Goal: Information Seeking & Learning: Learn about a topic

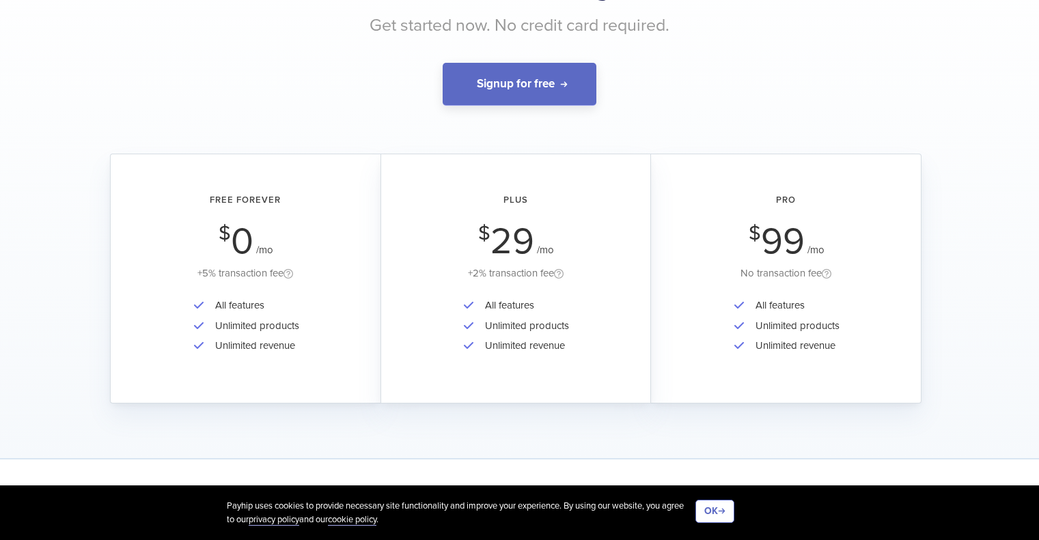
scroll to position [137, 0]
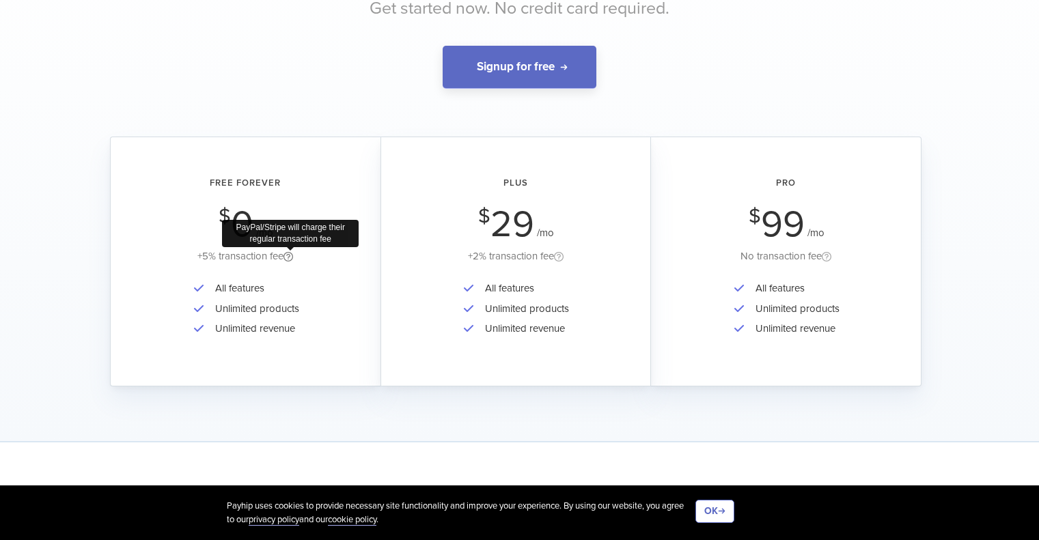
click at [292, 254] on span at bounding box center [288, 259] width 10 height 12
click at [289, 256] on span at bounding box center [288, 259] width 10 height 12
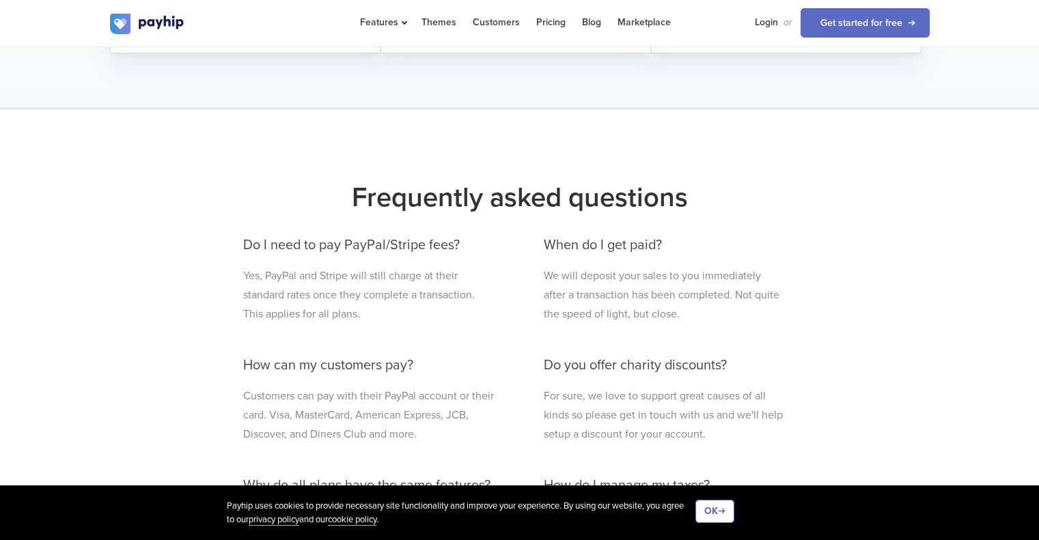
scroll to position [546, 0]
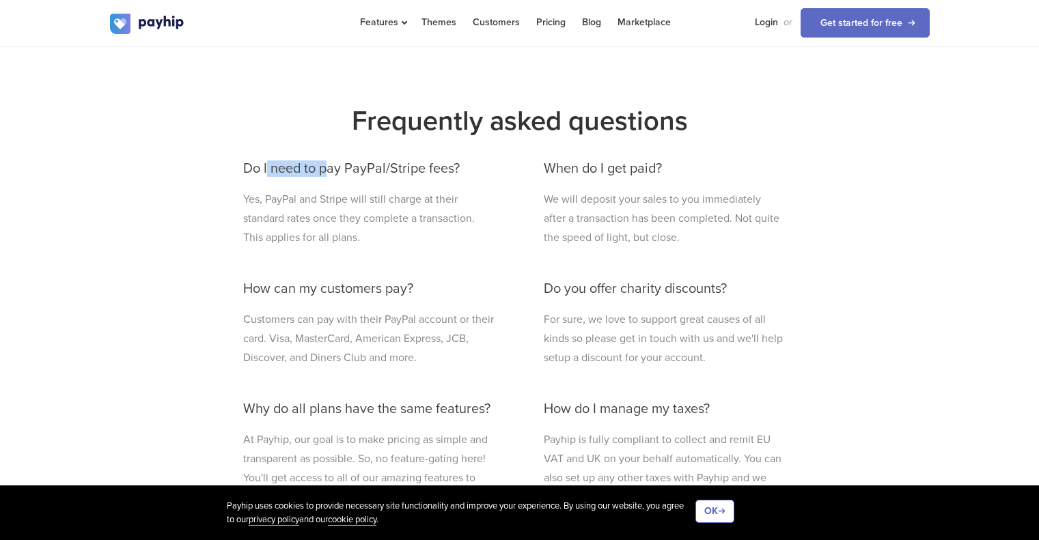
drag, startPoint x: 266, startPoint y: 155, endPoint x: 330, endPoint y: 162, distance: 64.5
click at [330, 162] on div "Do I need to pay PayPal/Stripe fees? Yes, PayPal and Stripe will still charge a…" at bounding box center [369, 394] width 273 height 494
click at [299, 194] on p "Yes, PayPal and Stripe will still charge at their standard rates once they comp…" at bounding box center [369, 218] width 253 height 57
drag, startPoint x: 312, startPoint y: 164, endPoint x: 479, endPoint y: 171, distance: 167.4
click at [479, 171] on h3 "Do I need to pay PayPal/Stripe fees?" at bounding box center [369, 168] width 253 height 15
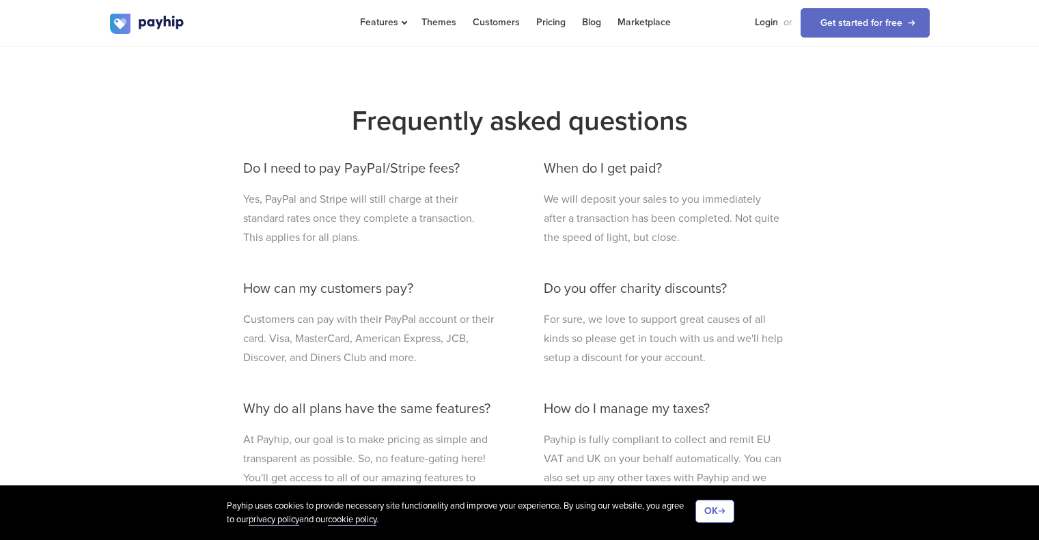
click at [334, 214] on p "Yes, PayPal and Stripe will still charge at their standard rates once they comp…" at bounding box center [369, 218] width 253 height 57
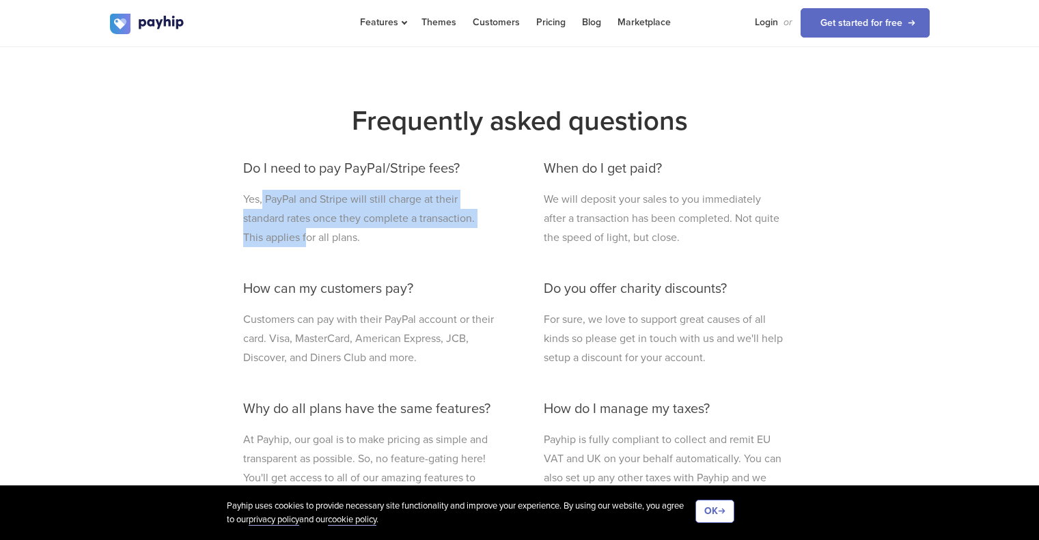
drag, startPoint x: 262, startPoint y: 195, endPoint x: 303, endPoint y: 227, distance: 52.6
click at [303, 227] on p "Yes, PayPal and Stripe will still charge at their standard rates once they comp…" at bounding box center [369, 218] width 253 height 57
click at [320, 210] on p "Yes, PayPal and Stripe will still charge at their standard rates once they comp…" at bounding box center [369, 218] width 253 height 57
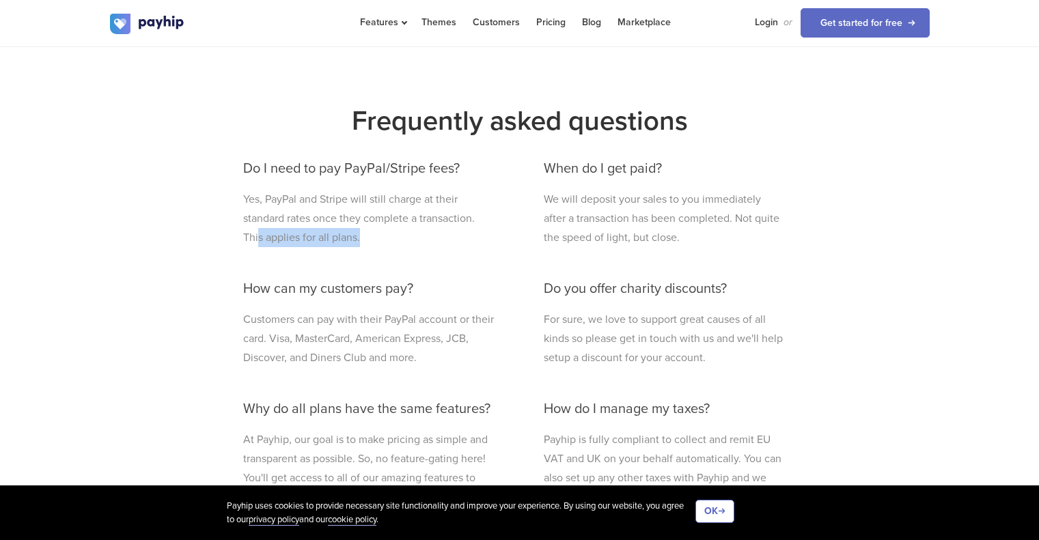
drag, startPoint x: 258, startPoint y: 239, endPoint x: 383, endPoint y: 235, distance: 125.0
click at [383, 235] on p "Yes, PayPal and Stripe will still charge at their standard rates once they comp…" at bounding box center [369, 218] width 253 height 57
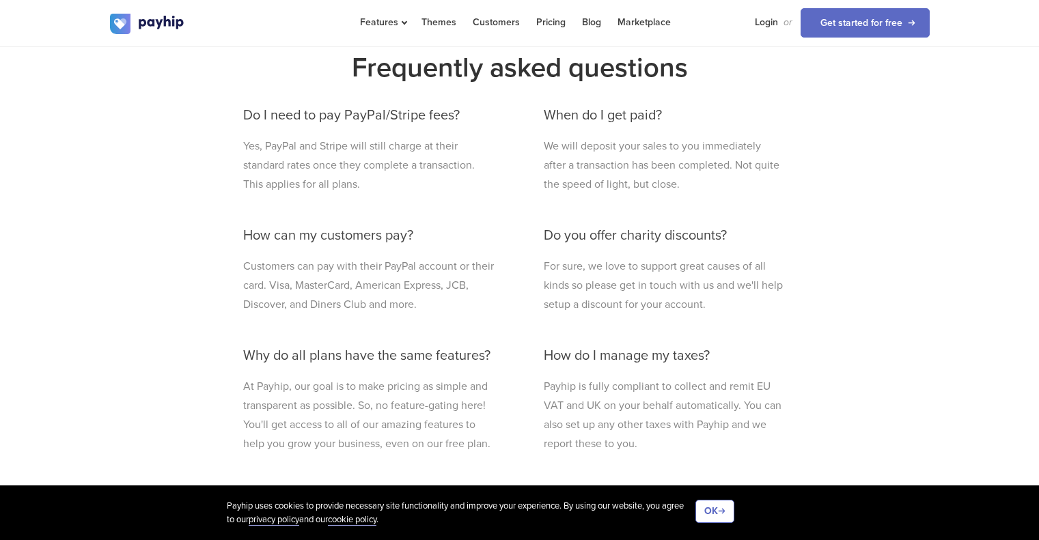
scroll to position [615, 0]
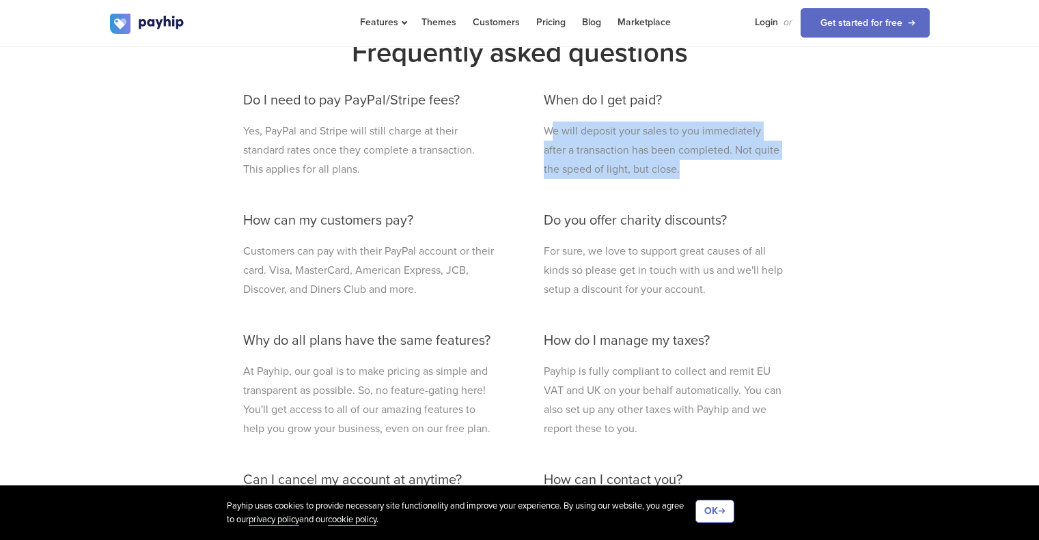
drag, startPoint x: 553, startPoint y: 126, endPoint x: 700, endPoint y: 175, distance: 154.8
click at [700, 175] on p "We will deposit your sales to you immediately after a transaction has been comp…" at bounding box center [664, 150] width 240 height 57
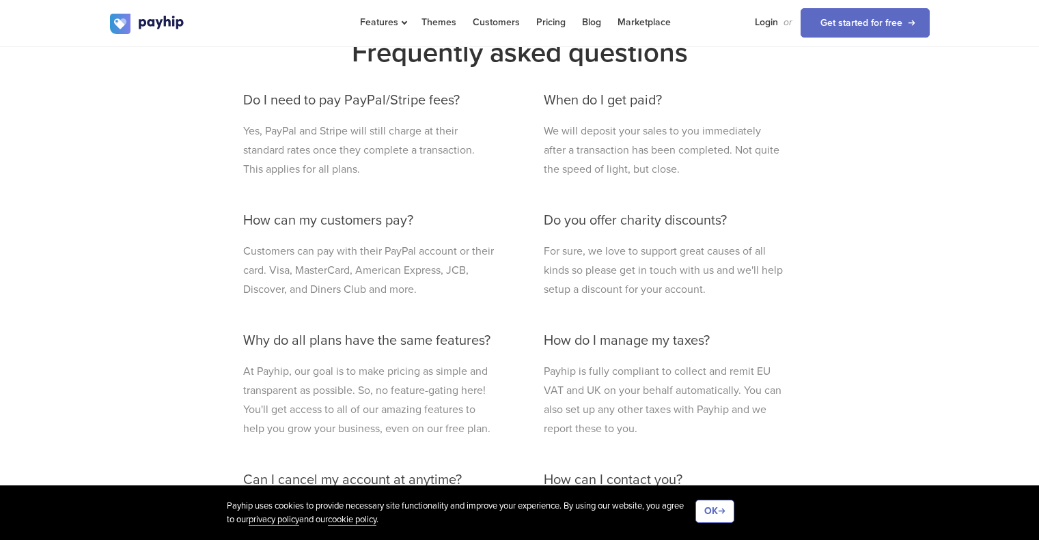
scroll to position [683, 0]
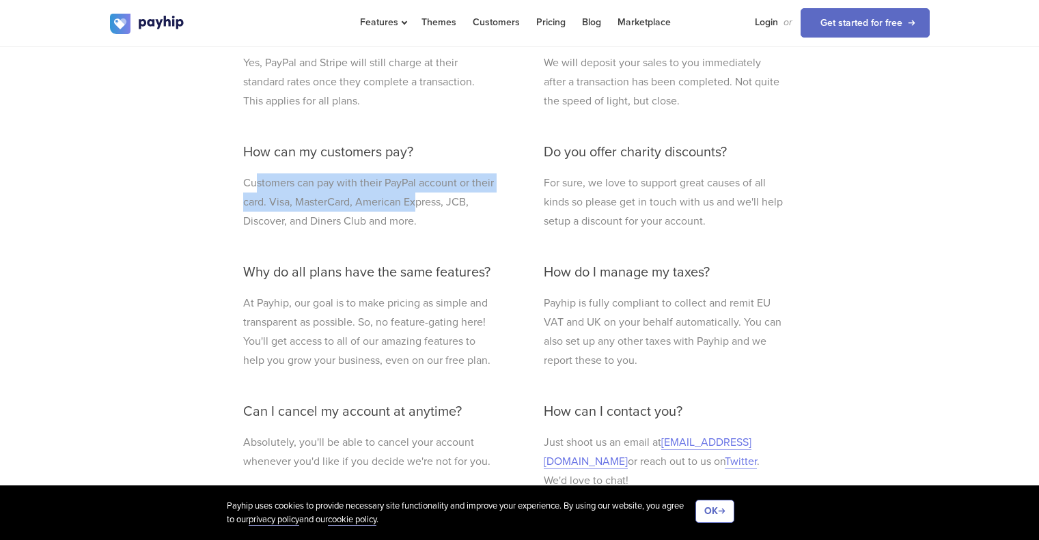
drag, startPoint x: 262, startPoint y: 182, endPoint x: 384, endPoint y: 209, distance: 124.6
click at [408, 210] on p "Customers can pay with their PayPal account or their card. Visa, MasterCard, Am…" at bounding box center [369, 201] width 253 height 57
click at [262, 204] on p "Customers can pay with their PayPal account or their card. Visa, MasterCard, Am…" at bounding box center [369, 201] width 253 height 57
drag, startPoint x: 274, startPoint y: 202, endPoint x: 466, endPoint y: 201, distance: 191.2
click at [466, 201] on p "Customers can pay with their PayPal account or their card. Visa, MasterCard, Am…" at bounding box center [369, 201] width 253 height 57
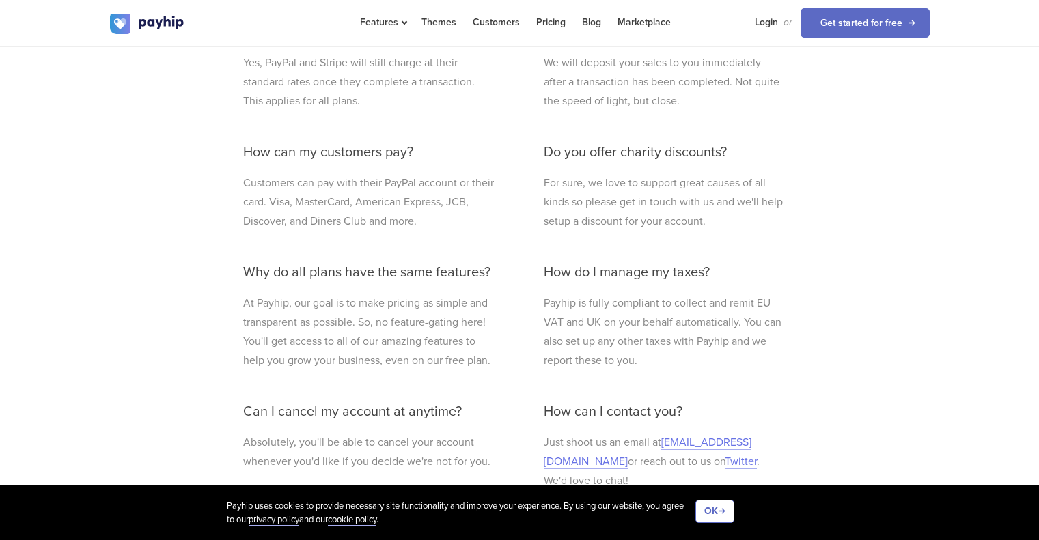
click at [360, 219] on p "Customers can pay with their PayPal account or their card. Visa, MasterCard, Am…" at bounding box center [369, 201] width 253 height 57
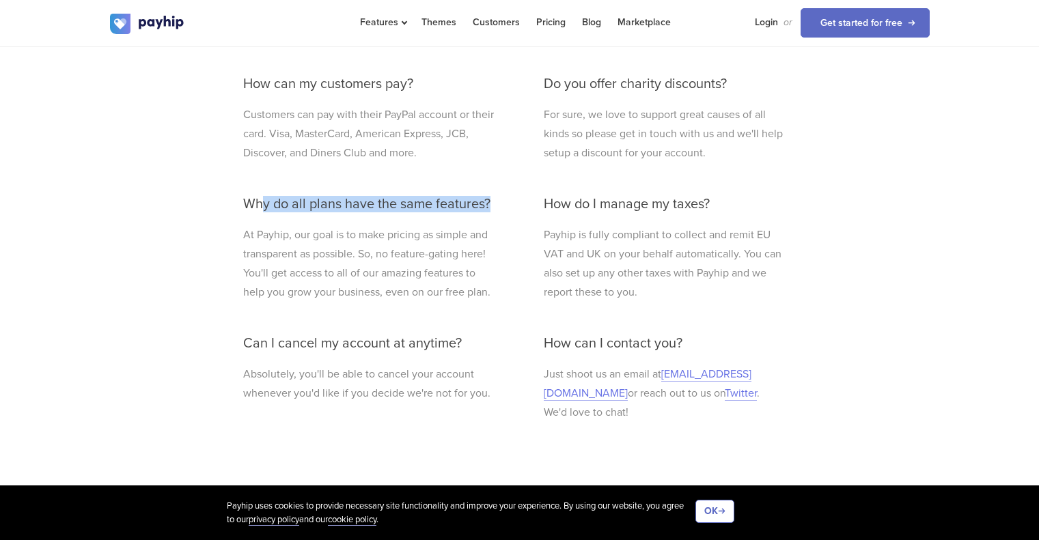
drag, startPoint x: 261, startPoint y: 203, endPoint x: 487, endPoint y: 202, distance: 226.0
click at [487, 202] on h3 "Why do all plans have the same features?" at bounding box center [369, 204] width 253 height 15
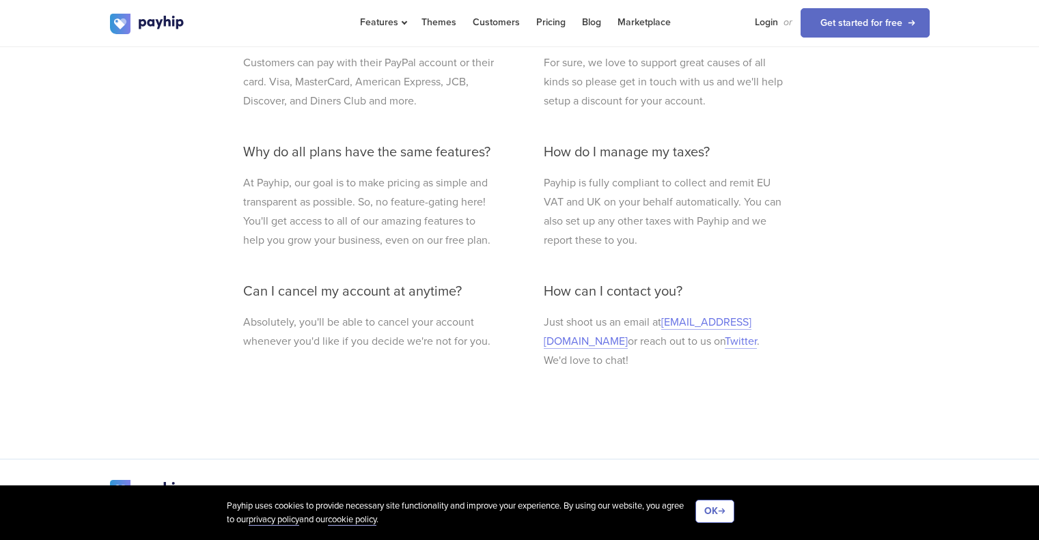
scroll to position [819, 0]
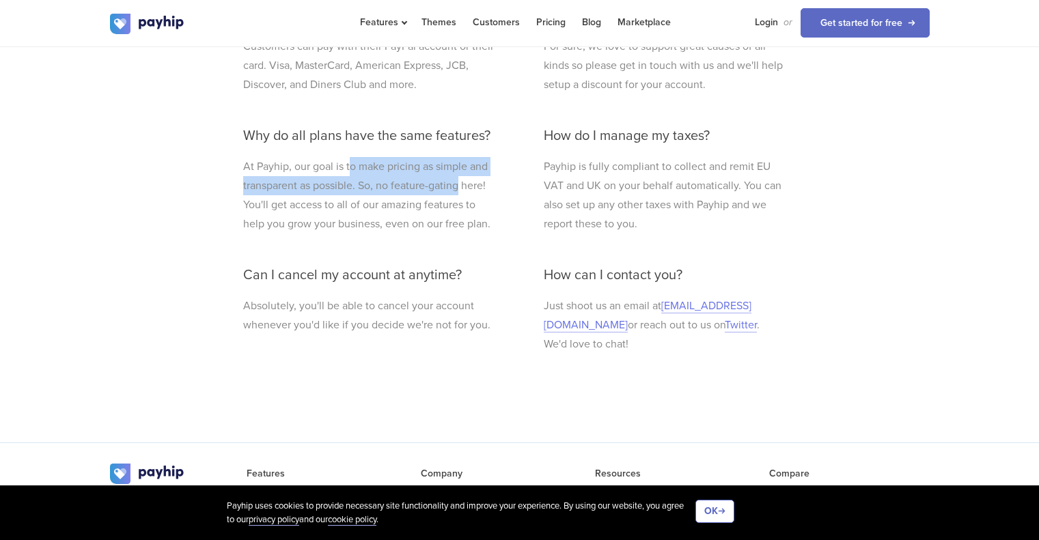
drag, startPoint x: 348, startPoint y: 169, endPoint x: 457, endPoint y: 187, distance: 110.7
click at [457, 187] on p "At Payhip, our goal is to make pricing as simple and transparent as possible. S…" at bounding box center [369, 195] width 253 height 76
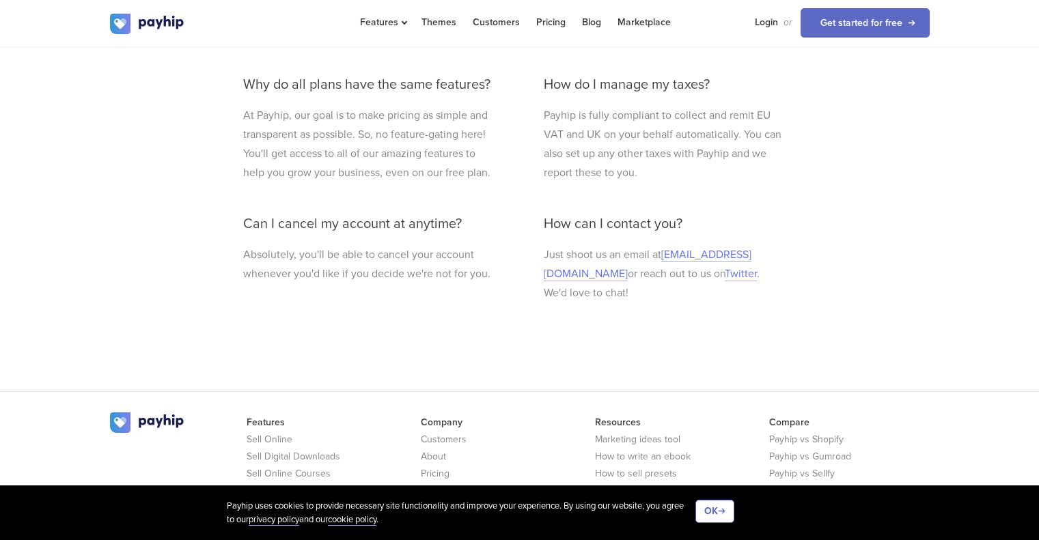
scroll to position [888, 0]
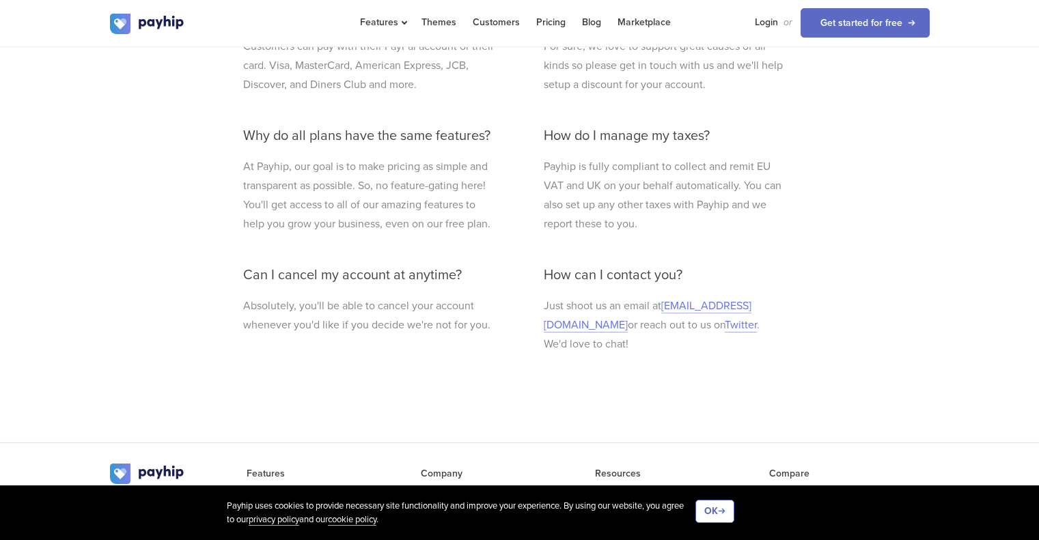
click at [318, 209] on p "At Payhip, our goal is to make pricing as simple and transparent as possible. S…" at bounding box center [369, 195] width 253 height 76
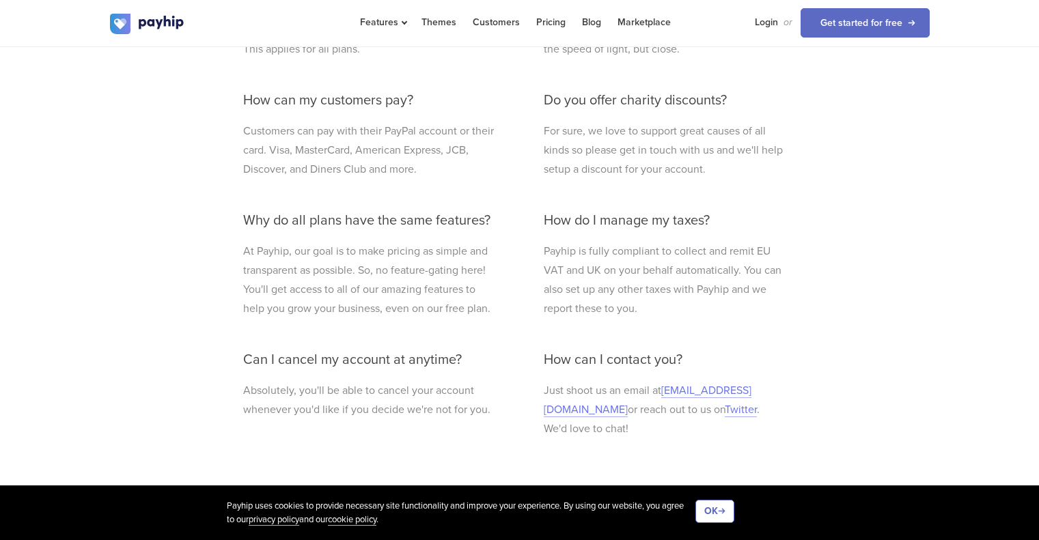
scroll to position [751, 0]
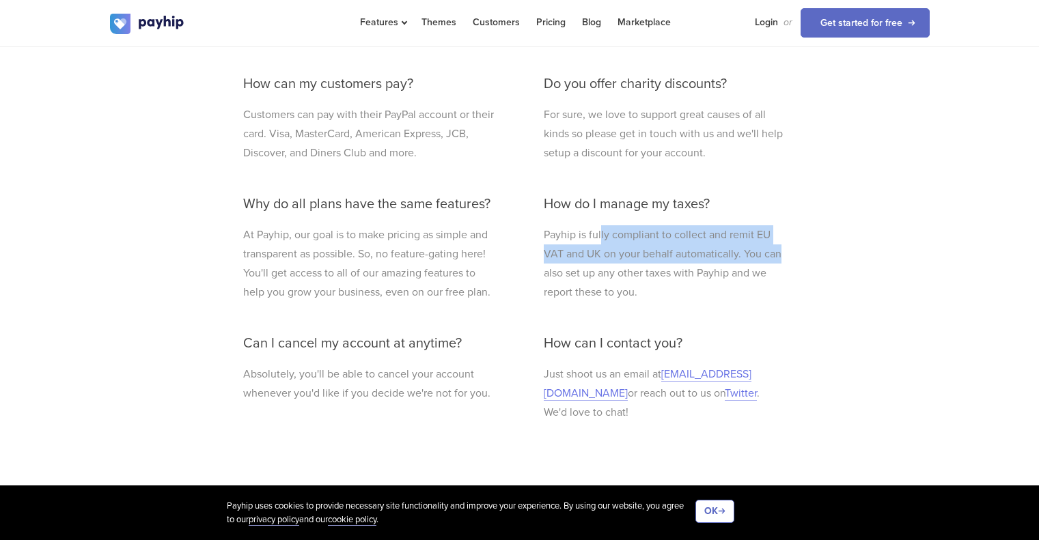
drag, startPoint x: 599, startPoint y: 227, endPoint x: 777, endPoint y: 262, distance: 181.0
click at [780, 262] on p "Payhip is fully compliant to collect and remit EU VAT and UK on your behalf aut…" at bounding box center [664, 263] width 240 height 76
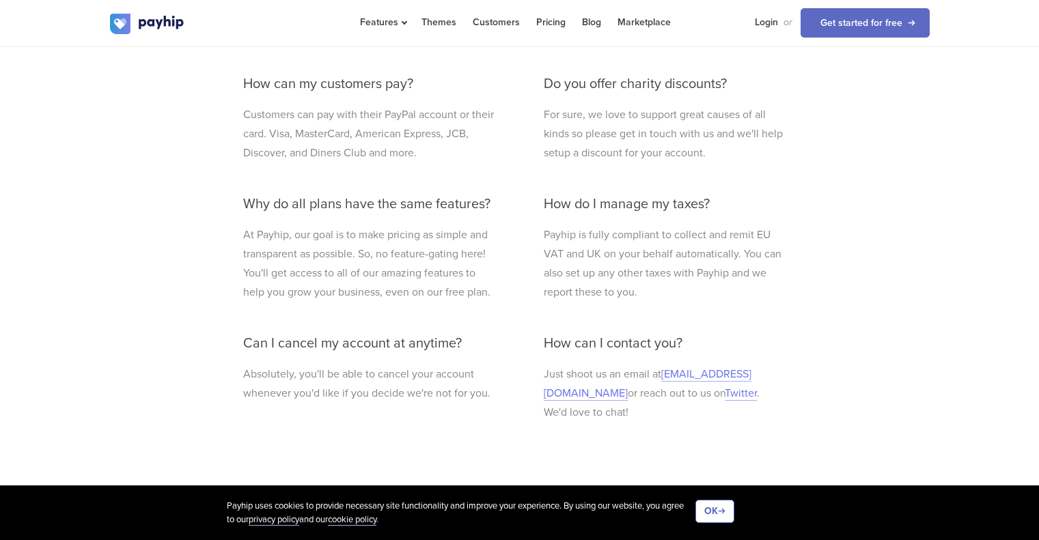
click at [645, 264] on p "Payhip is fully compliant to collect and remit EU VAT and UK on your behalf aut…" at bounding box center [664, 263] width 240 height 76
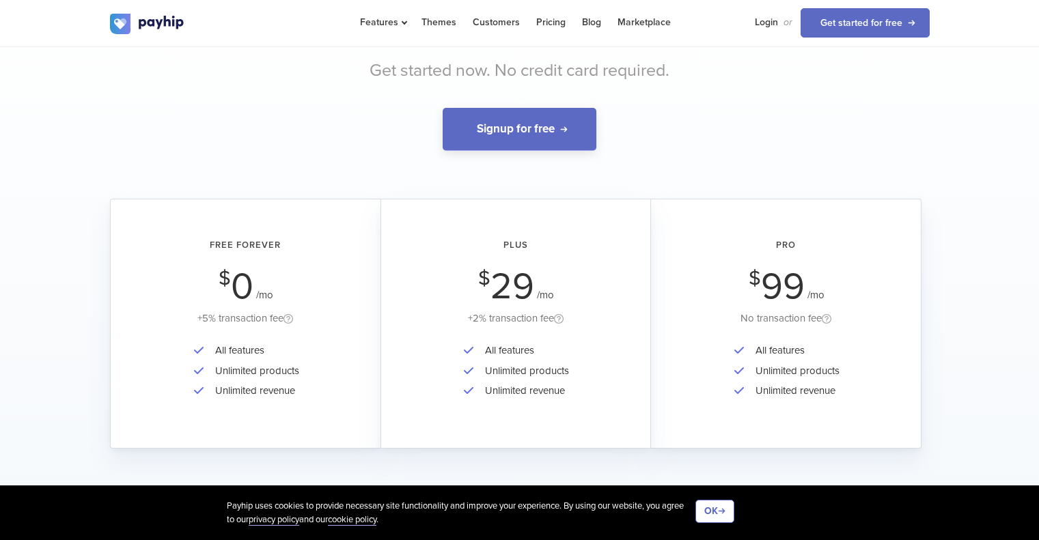
scroll to position [0, 0]
